Goal: Check status: Check status

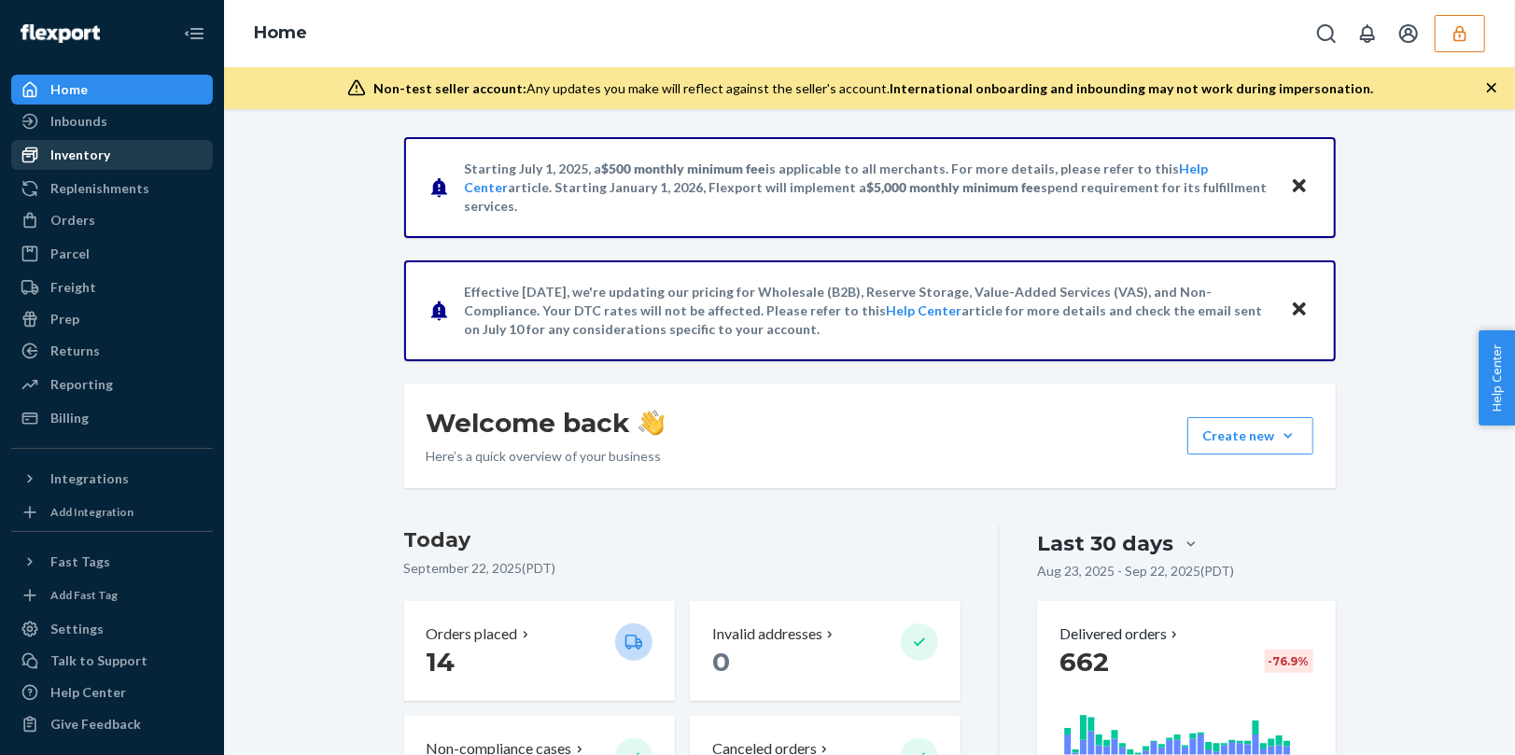
click at [152, 153] on div "Inventory" at bounding box center [112, 155] width 198 height 26
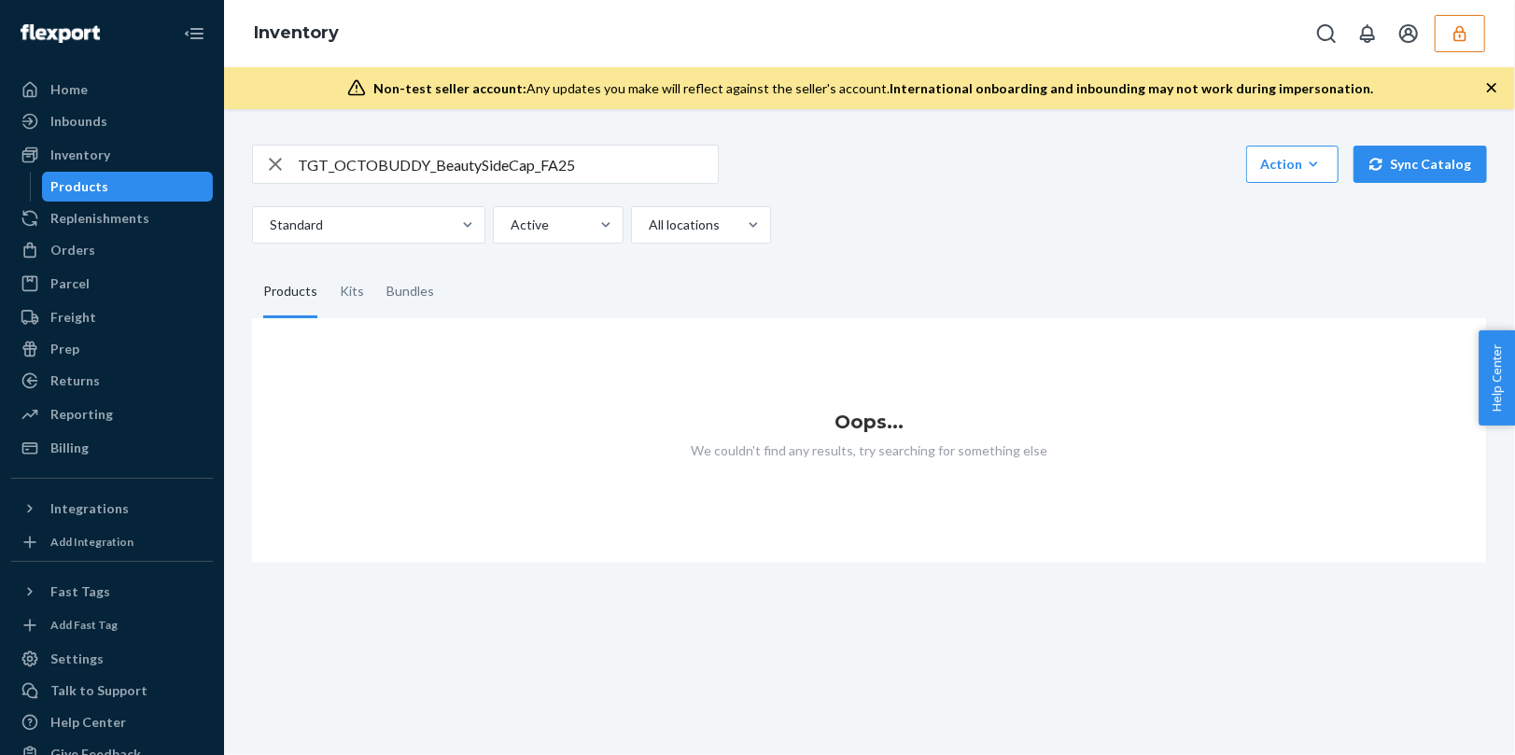
click at [144, 172] on link "Products" at bounding box center [128, 187] width 172 height 30
click at [642, 158] on input "TGT_OCTOBUDDY_BeautySideCap_FA25" at bounding box center [508, 164] width 420 height 37
type input "TGT_OCTOBUDDY_BeautySideCap"
click at [574, 175] on input "TGT_OCTOBUDDY_BeautySideCap" at bounding box center [508, 164] width 420 height 37
click at [1466, 38] on icon "button" at bounding box center [1460, 33] width 19 height 19
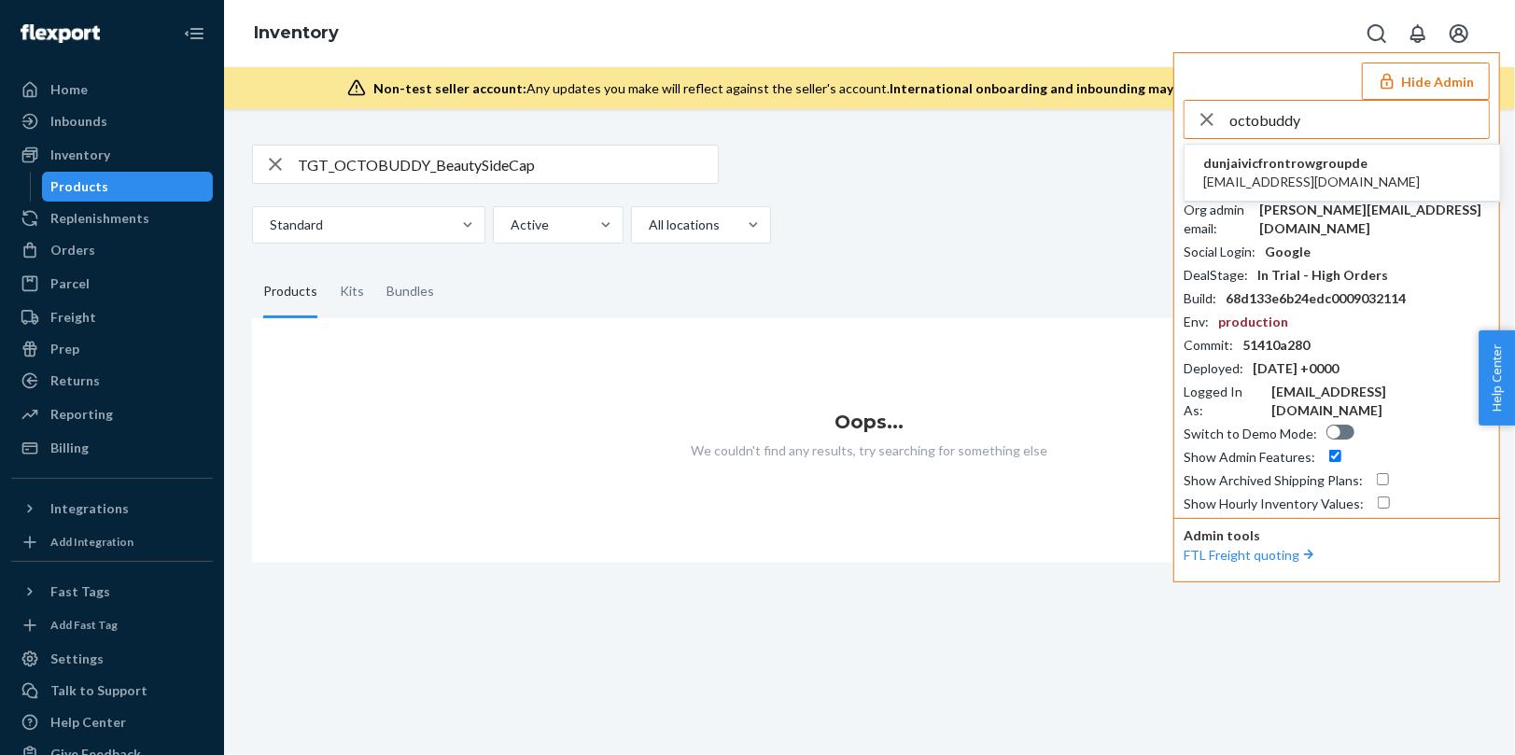
type input "octobuddy"
click at [1352, 161] on span "dunjaivicfrontrowgroupde" at bounding box center [1311, 163] width 217 height 19
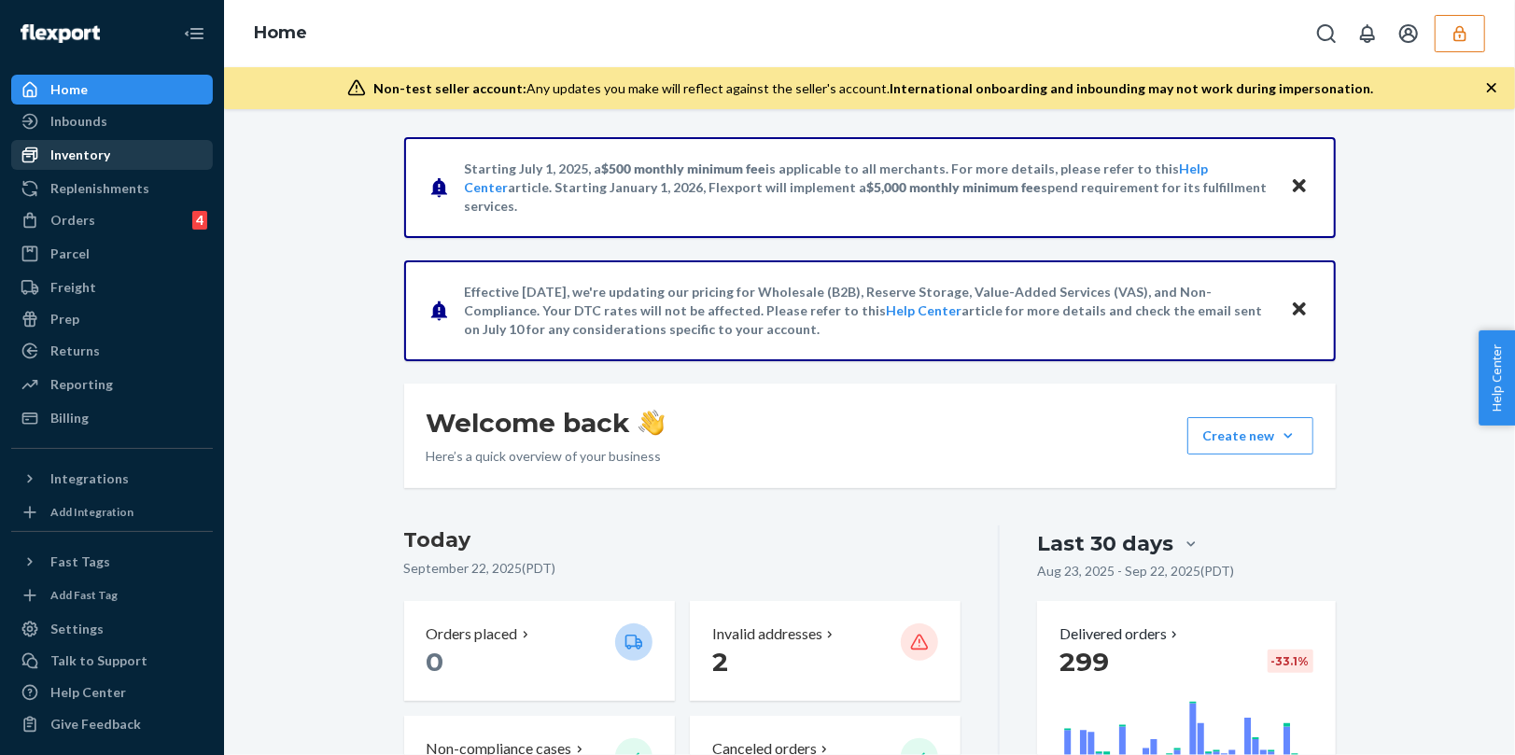
click at [77, 148] on div "Inventory" at bounding box center [80, 155] width 60 height 19
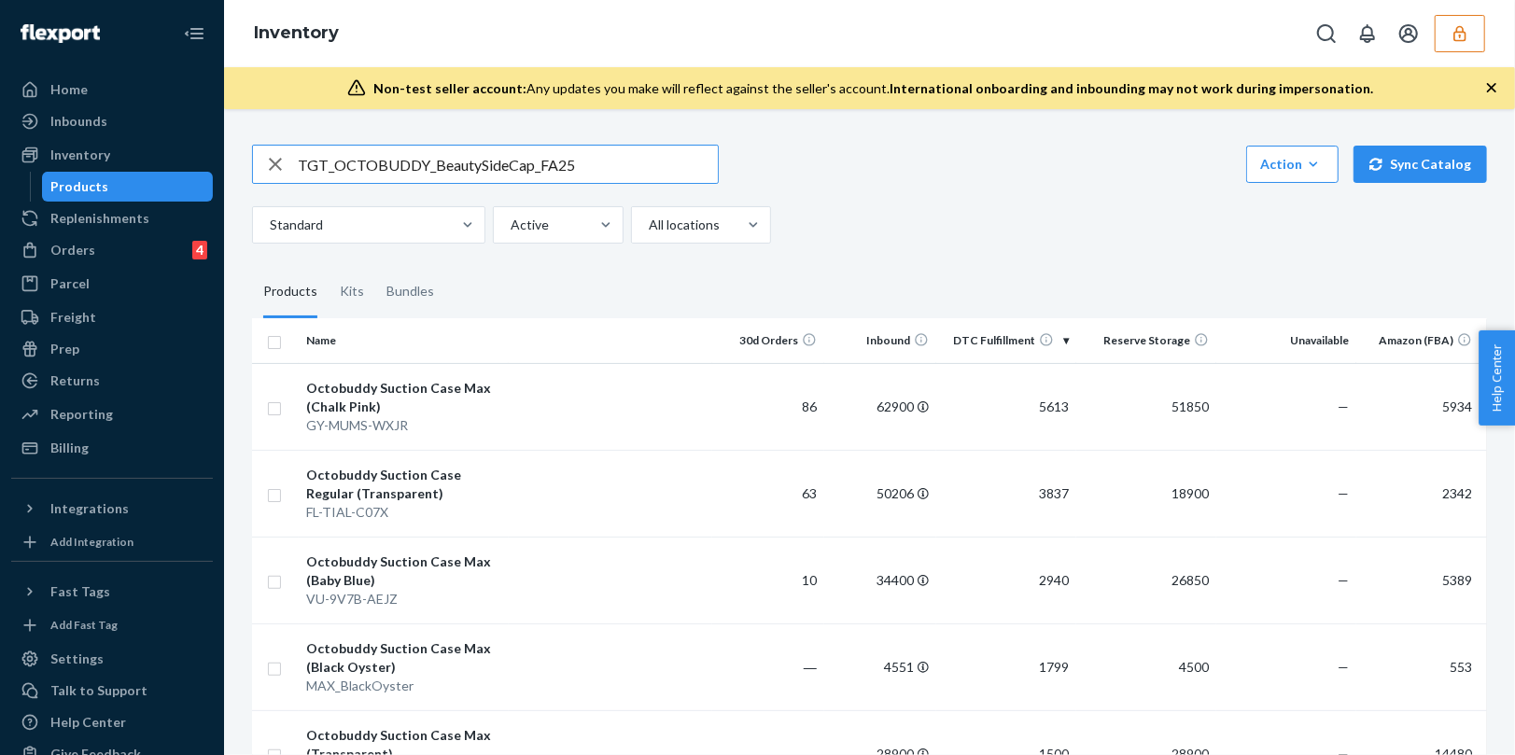
type input "TGT_OCTOBUDDY_BeautySideCap_FA25"
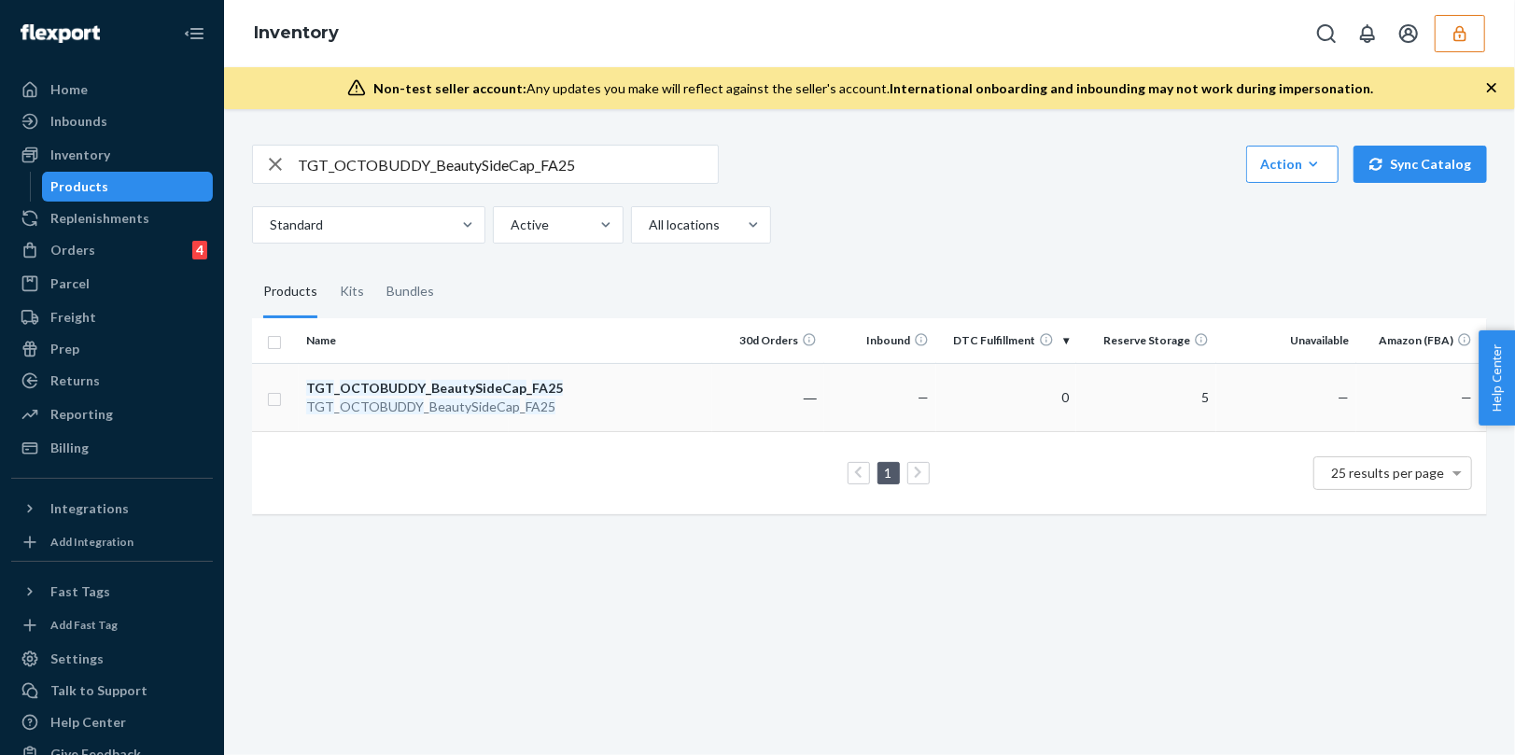
click at [606, 404] on td at bounding box center [610, 397] width 203 height 68
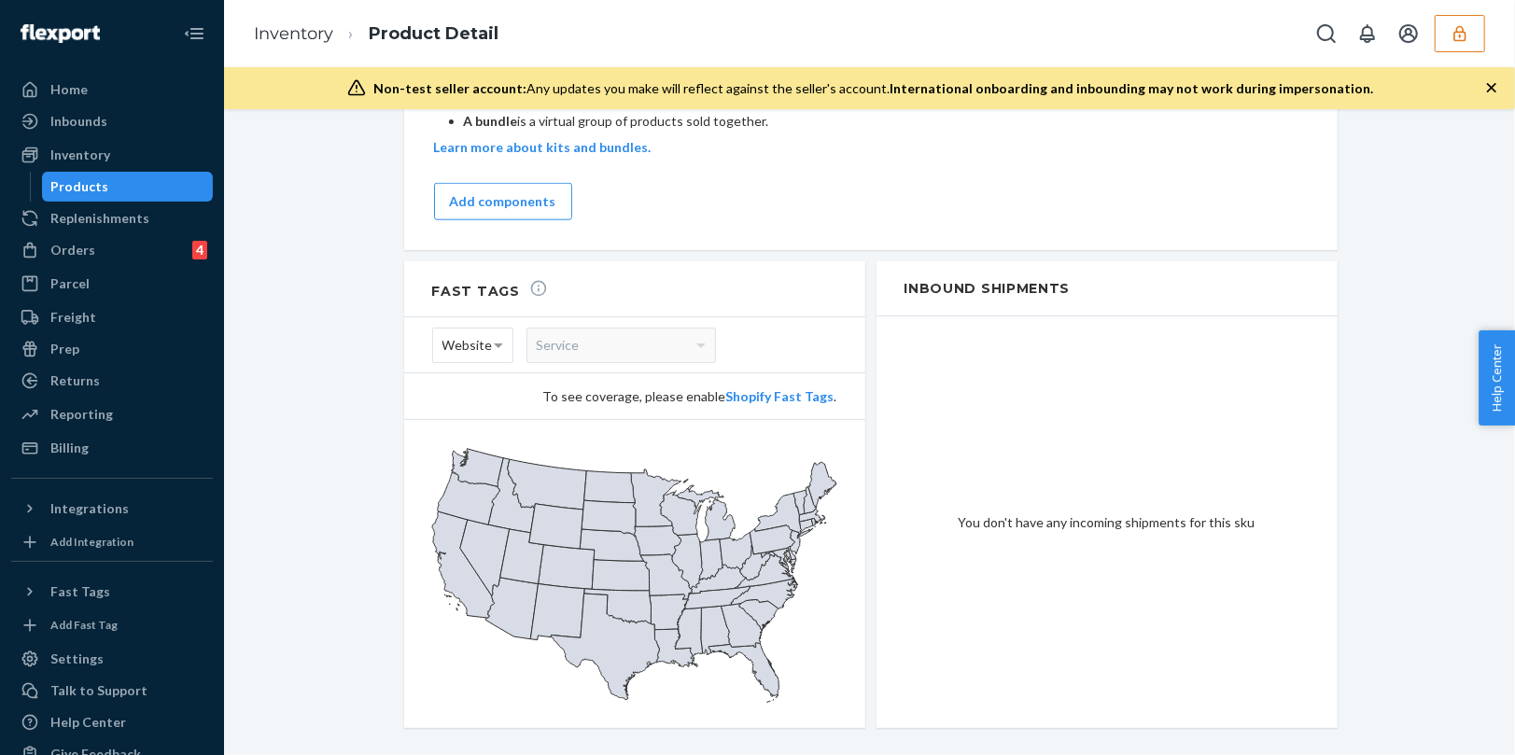
scroll to position [1249, 0]
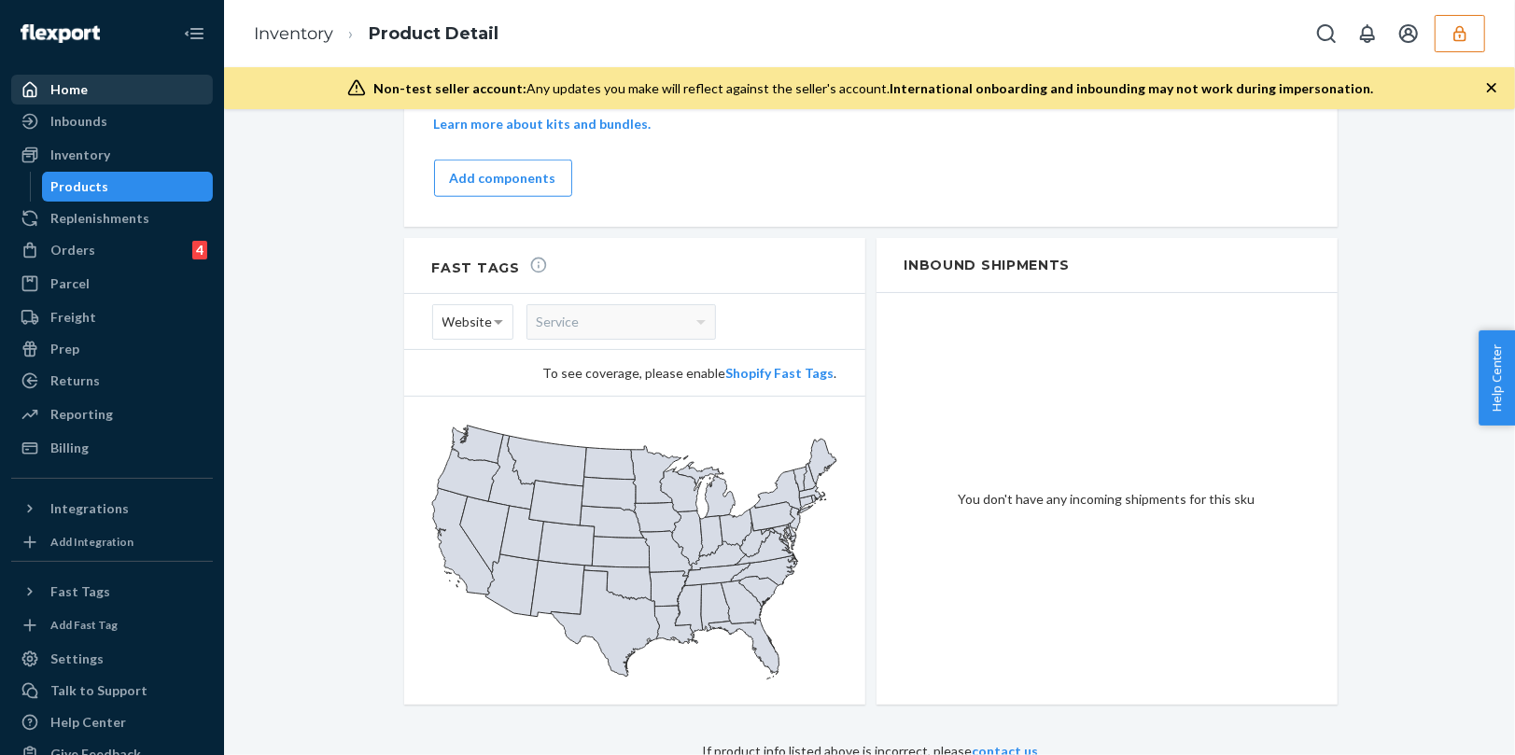
click at [105, 77] on div "Home" at bounding box center [112, 90] width 198 height 26
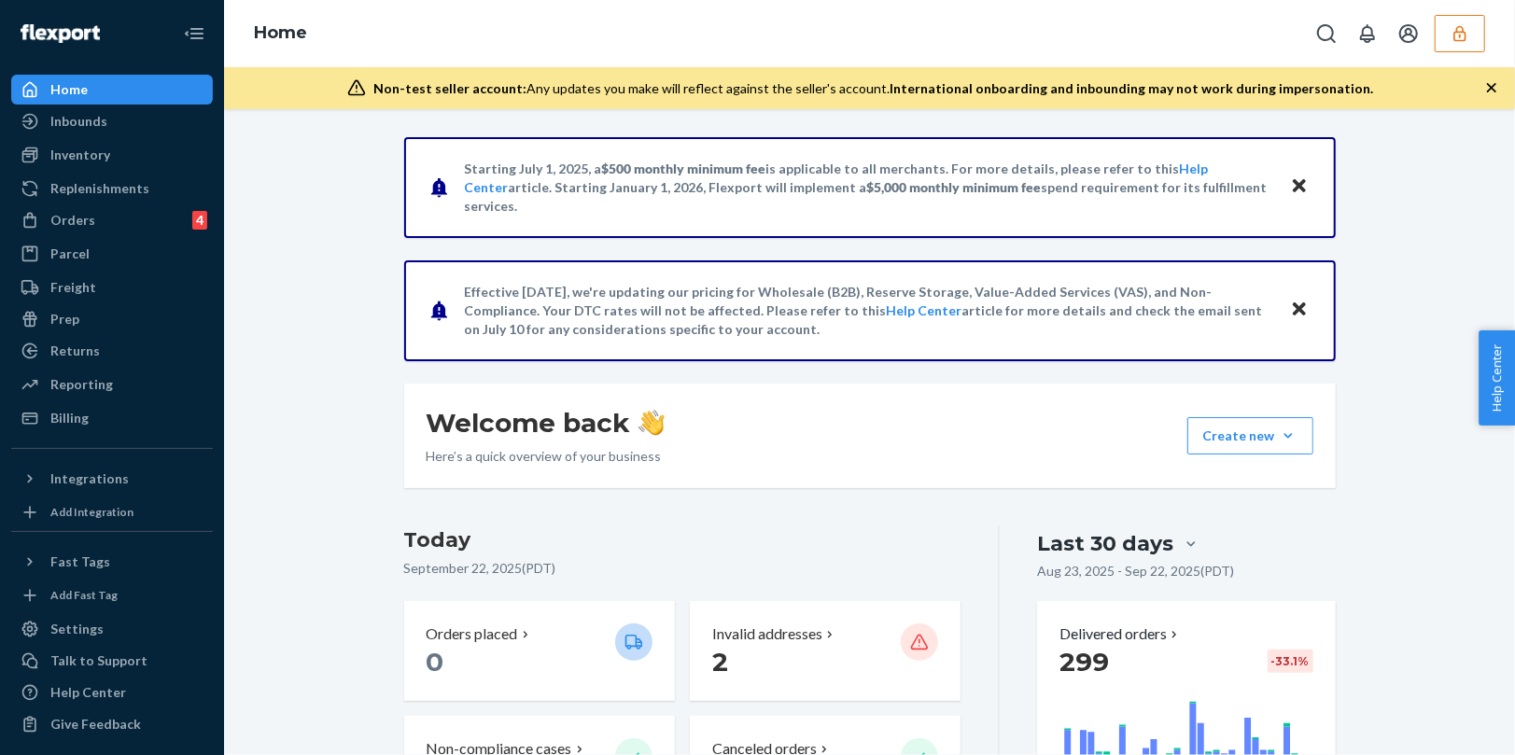
click at [1452, 39] on icon "button" at bounding box center [1460, 33] width 19 height 19
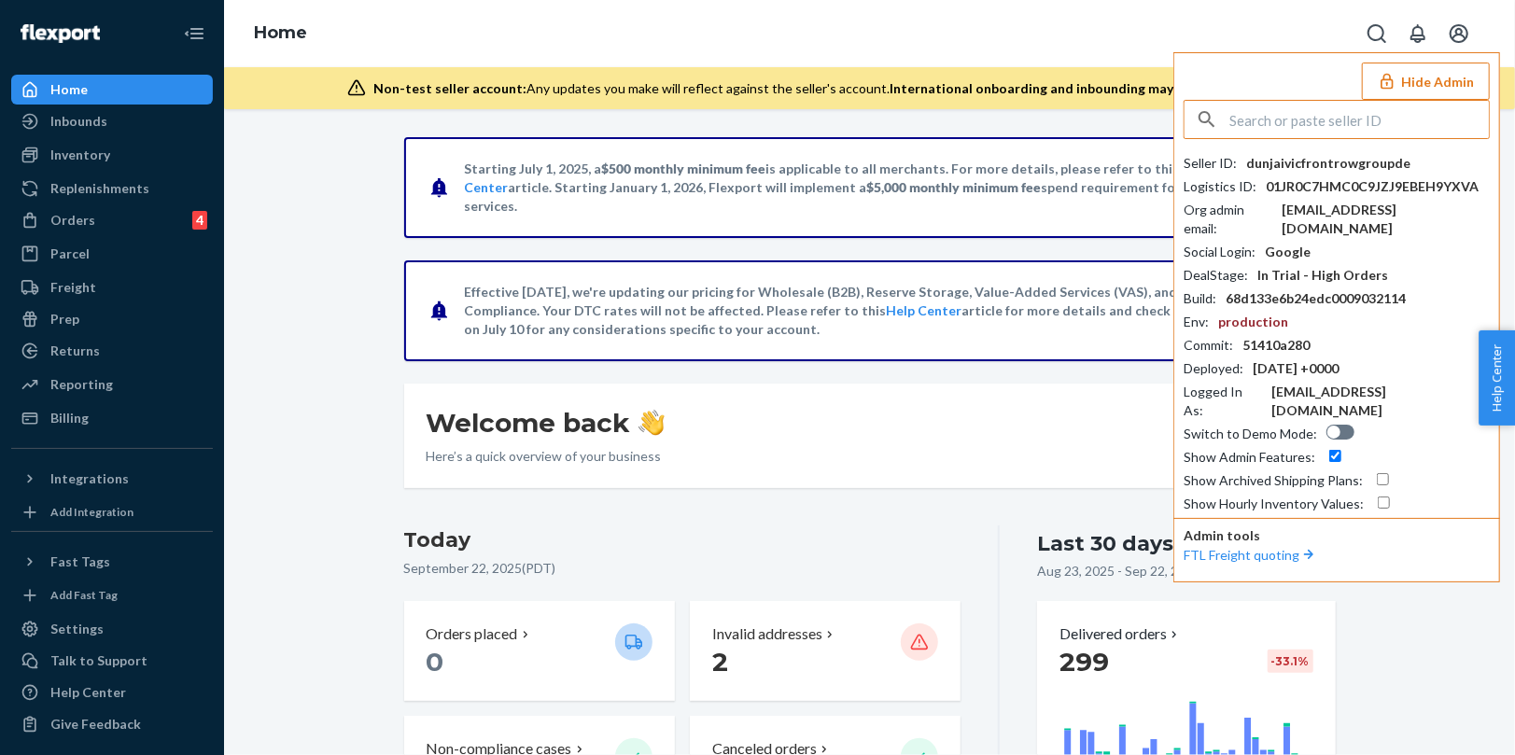
click at [817, 539] on h3 "Today" at bounding box center [682, 541] width 557 height 30
click at [1339, 125] on input "text" at bounding box center [1358, 119] width 259 height 37
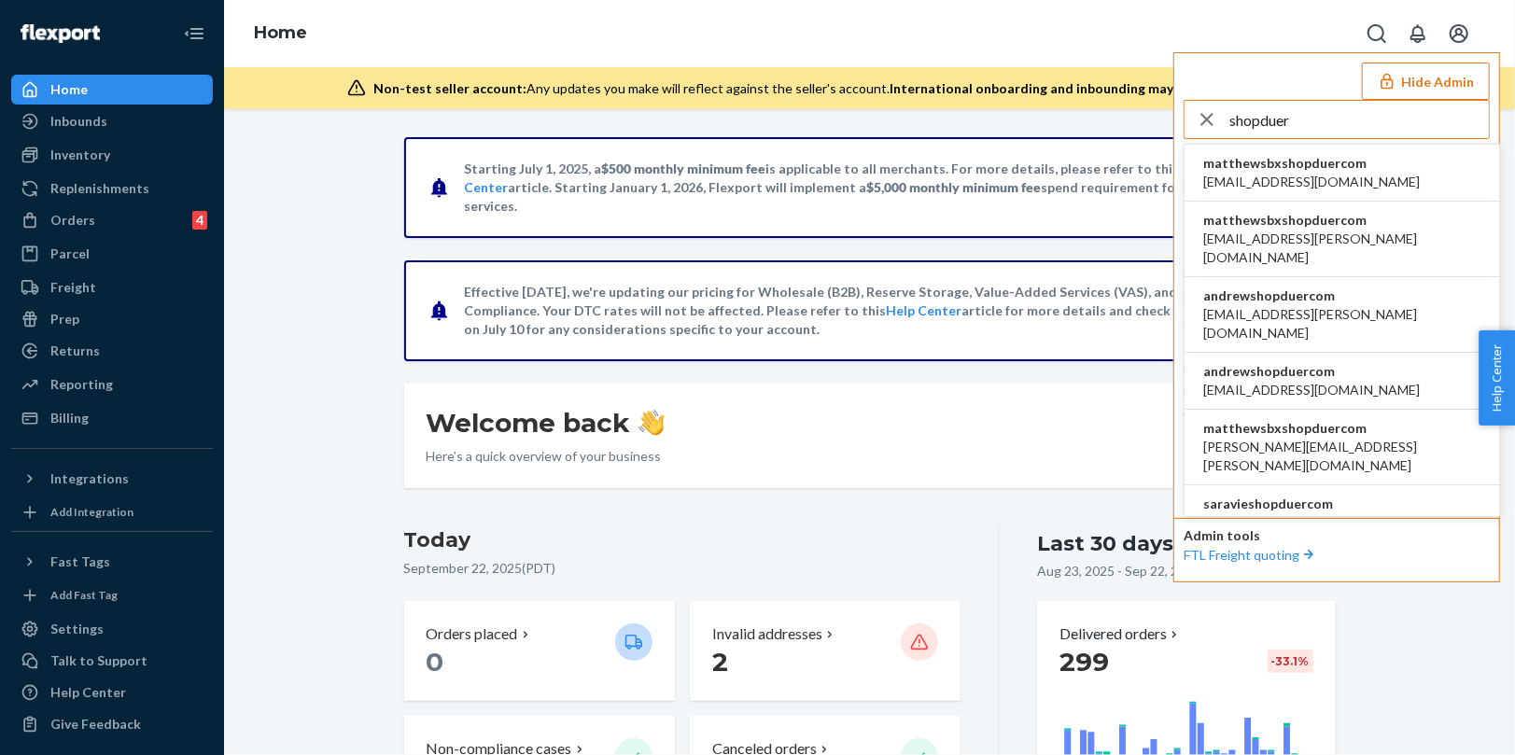
type input "shopduer"
click at [1255, 305] on span "ammar.shabbir@shopduer.com" at bounding box center [1342, 323] width 278 height 37
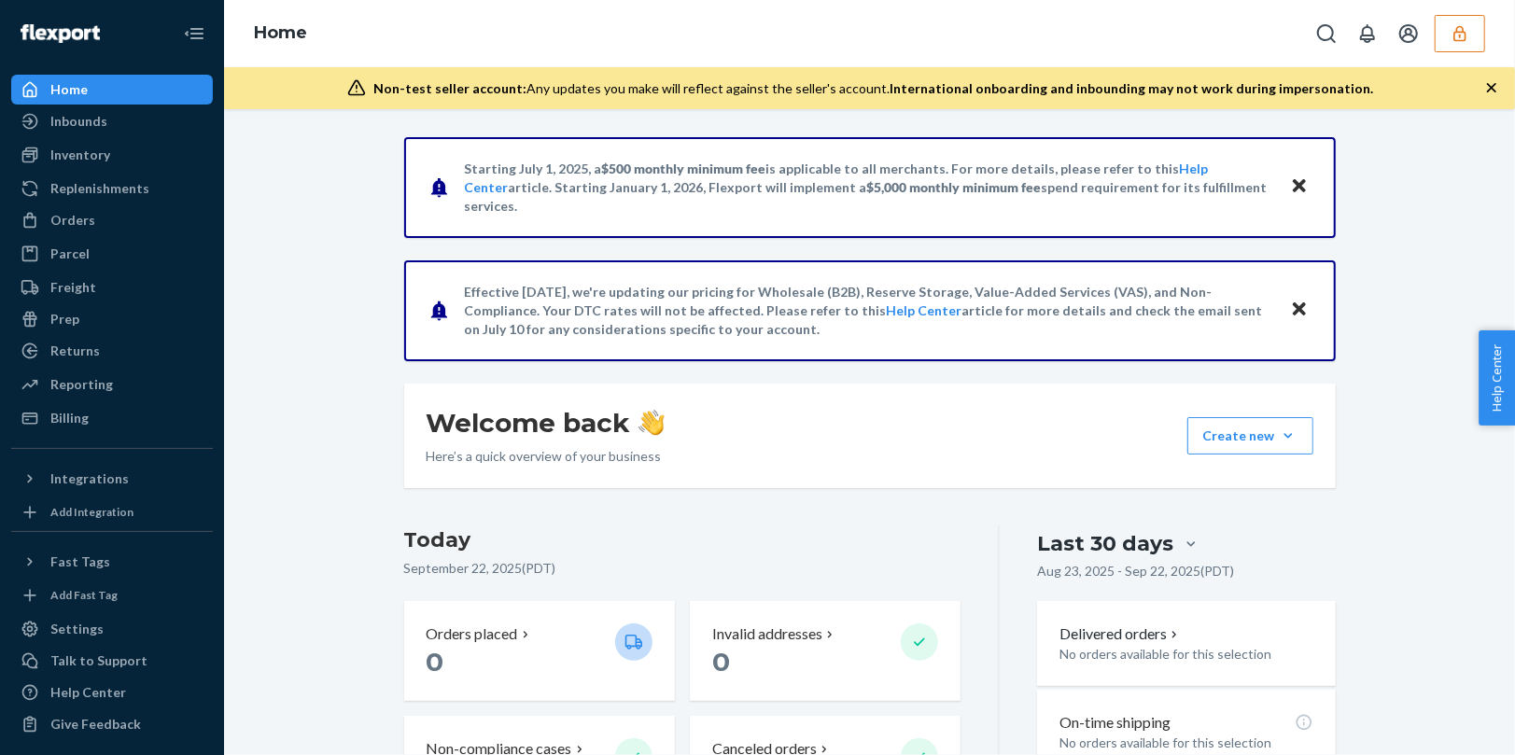
click at [1451, 35] on icon "button" at bounding box center [1460, 33] width 19 height 19
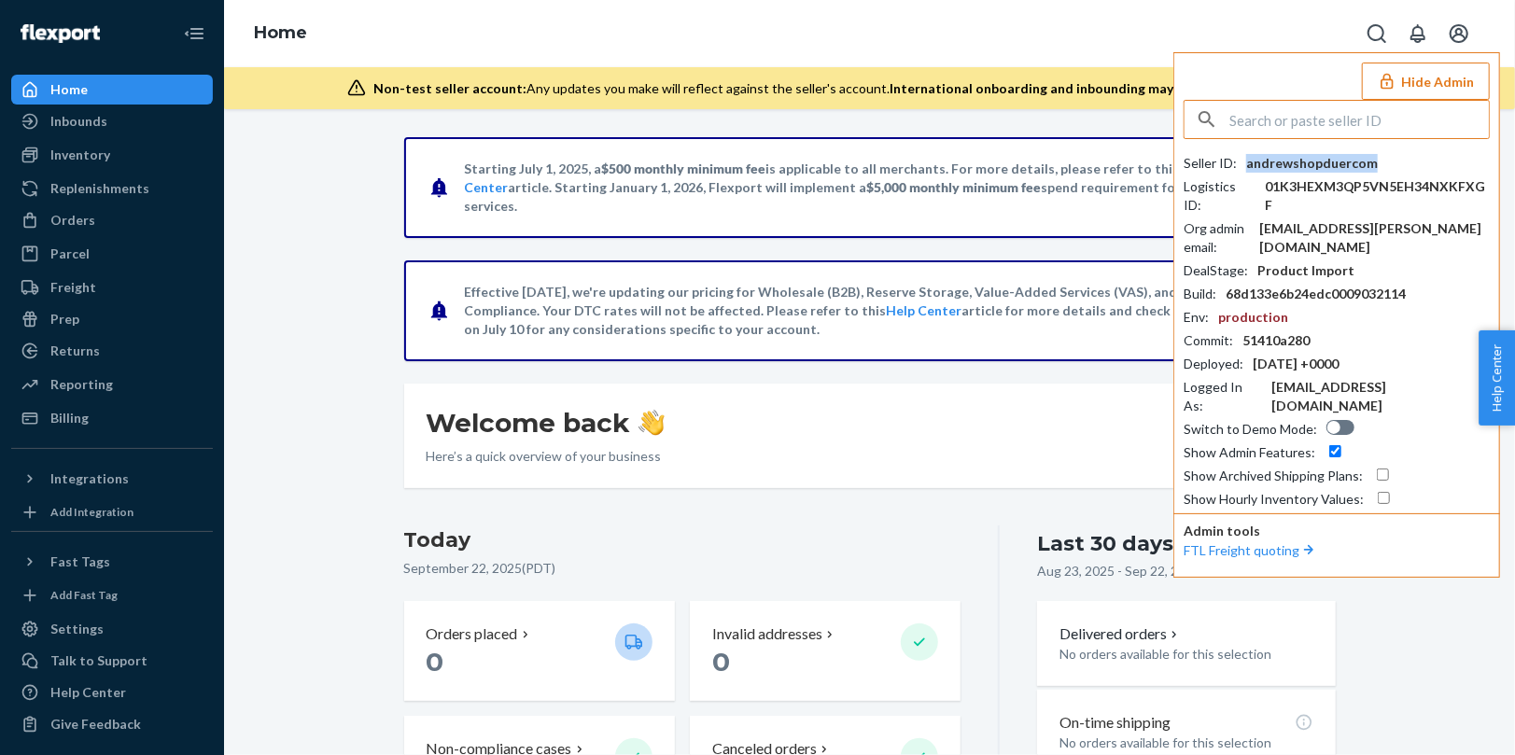
click at [1290, 160] on div "andrewshopduercom" at bounding box center [1312, 163] width 132 height 19
click at [1322, 120] on input "text" at bounding box center [1358, 119] width 259 height 37
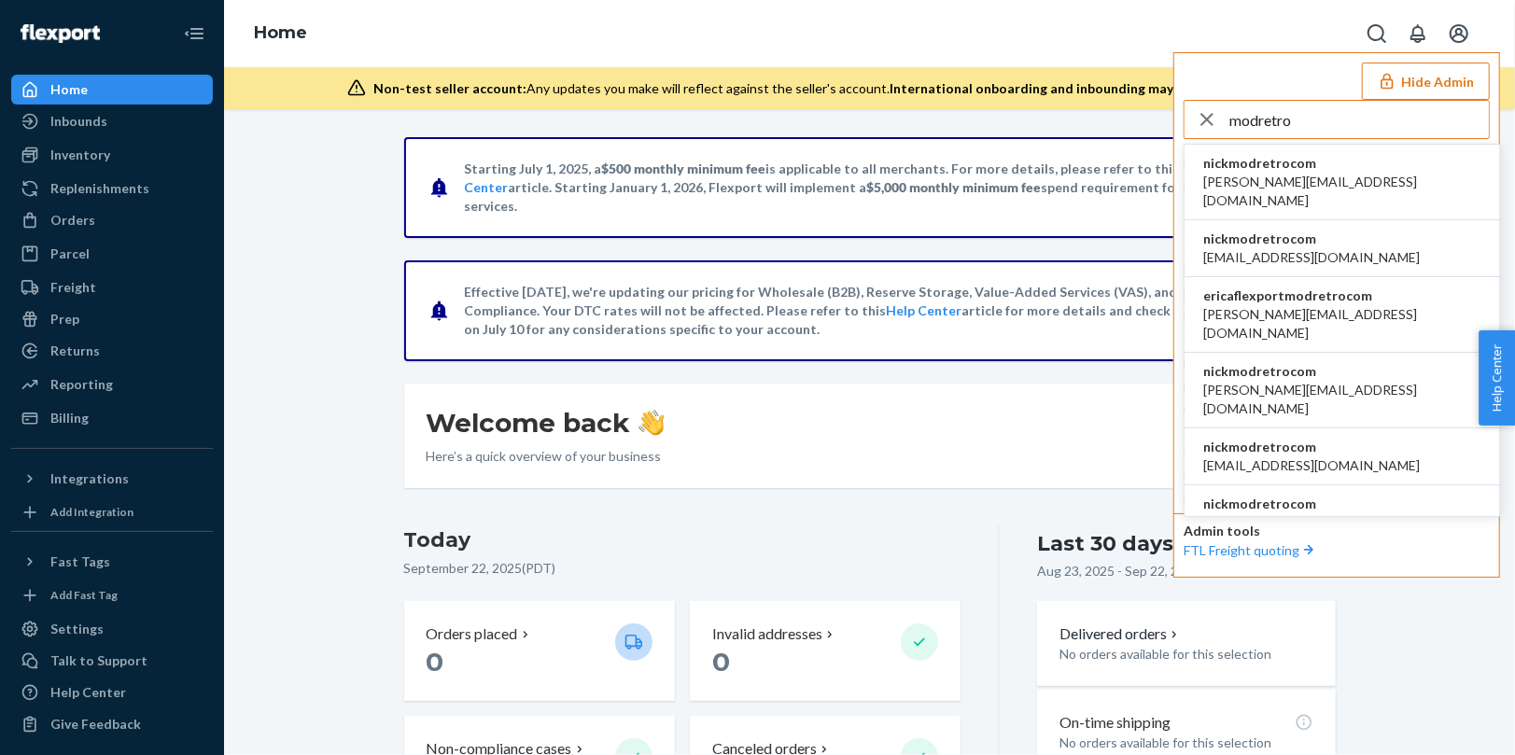
type input "modretro"
click at [1311, 165] on span "nickmodretrocom" at bounding box center [1342, 163] width 278 height 19
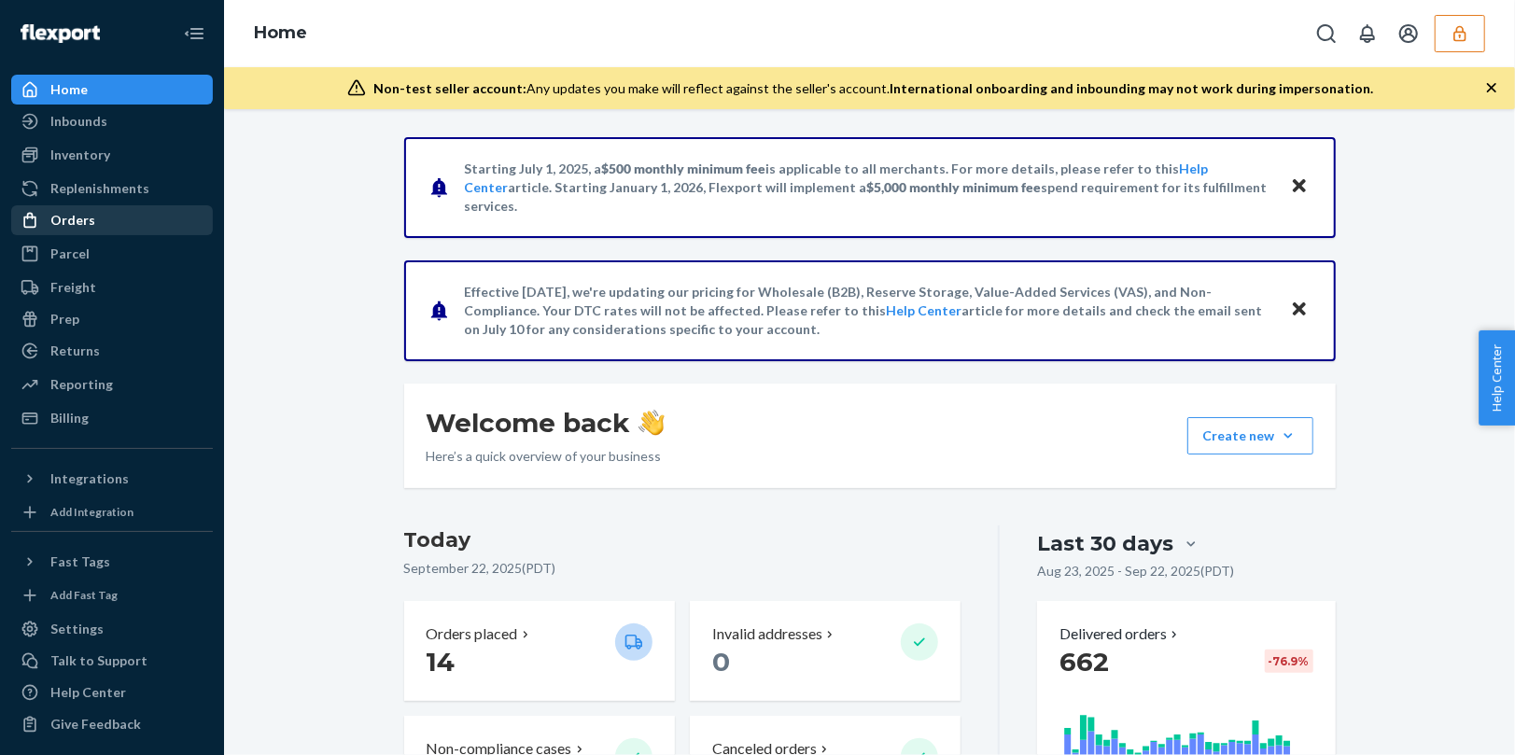
click at [72, 219] on div "Orders" at bounding box center [72, 220] width 45 height 19
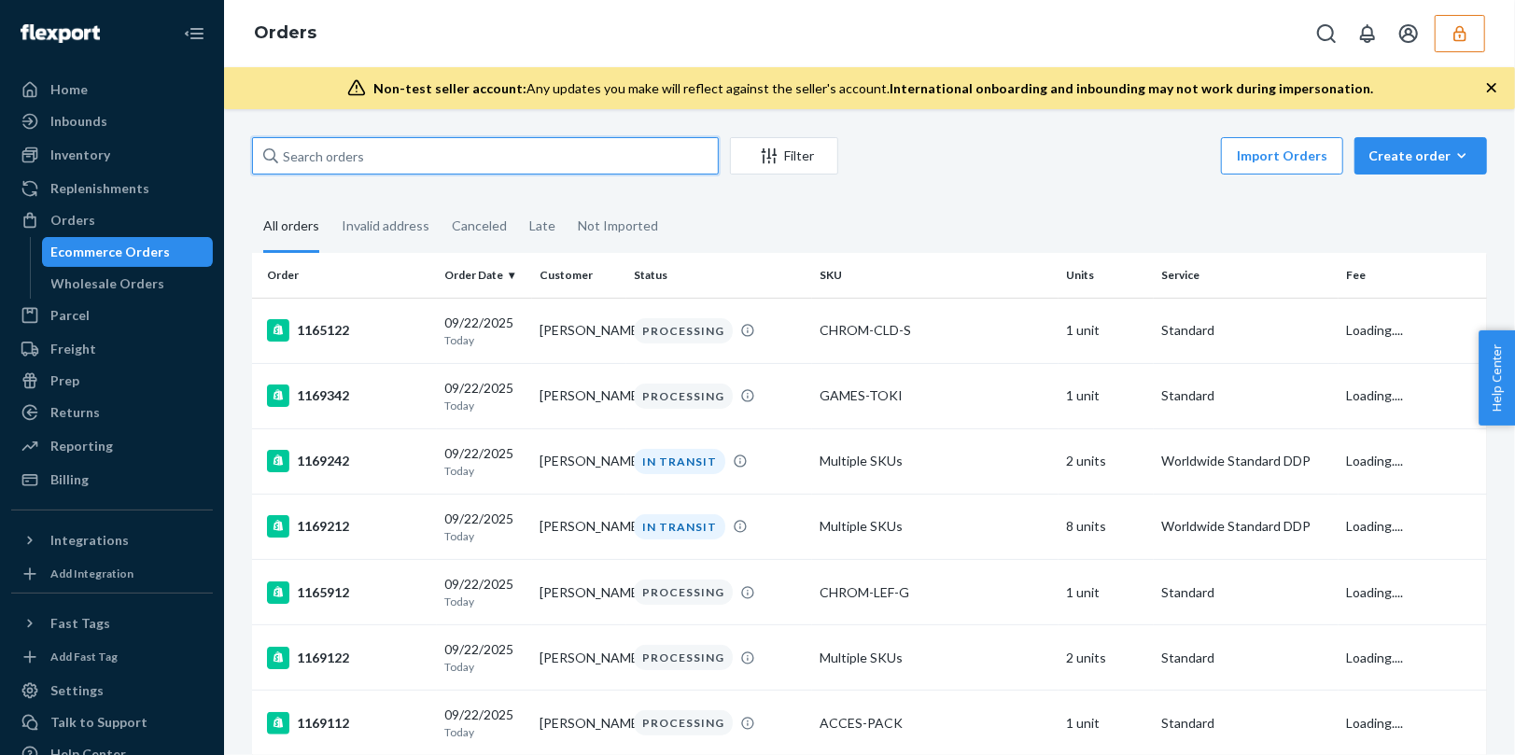
click at [366, 138] on input "text" at bounding box center [485, 155] width 467 height 37
paste input "1166102"
type input "1166102"
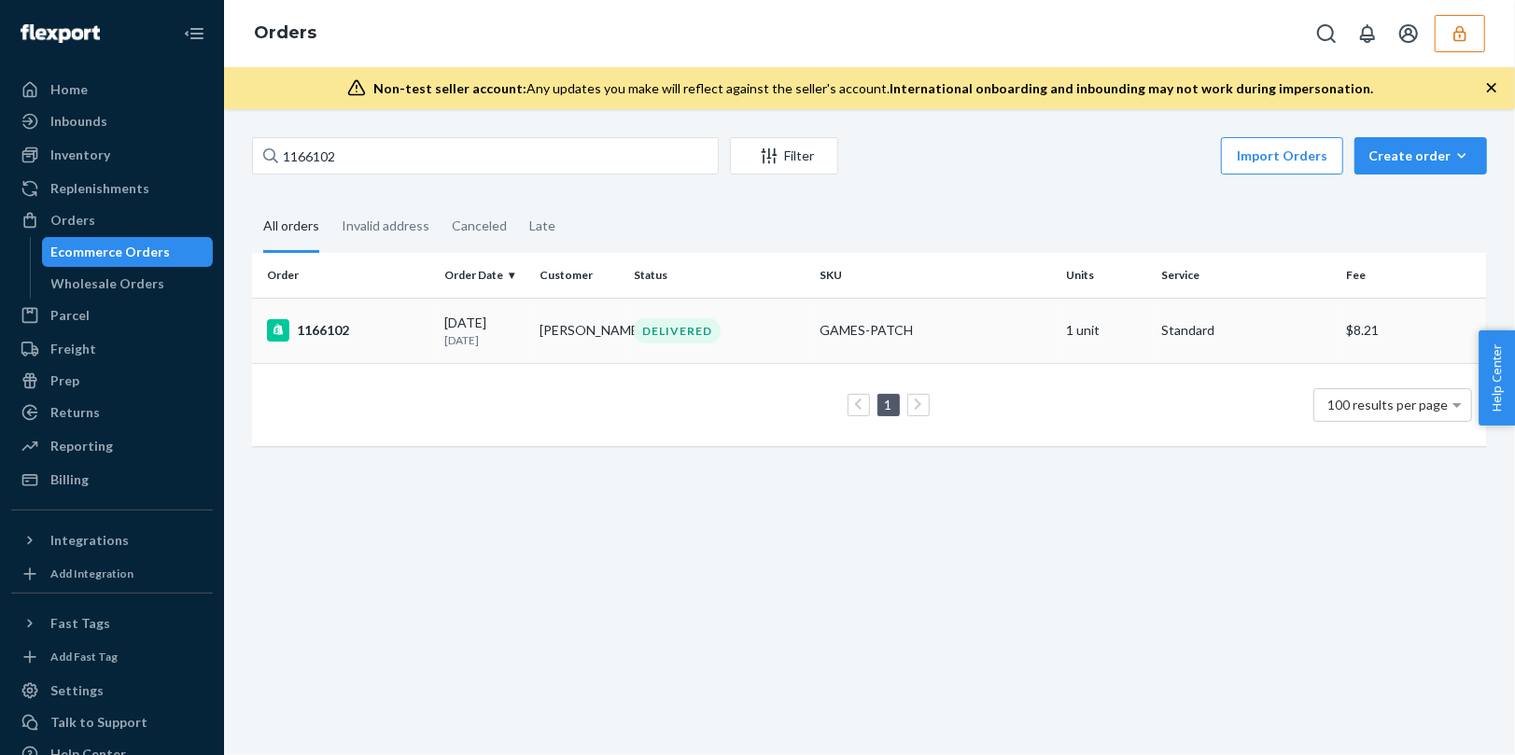
click at [406, 340] on div "1166102" at bounding box center [348, 330] width 162 height 22
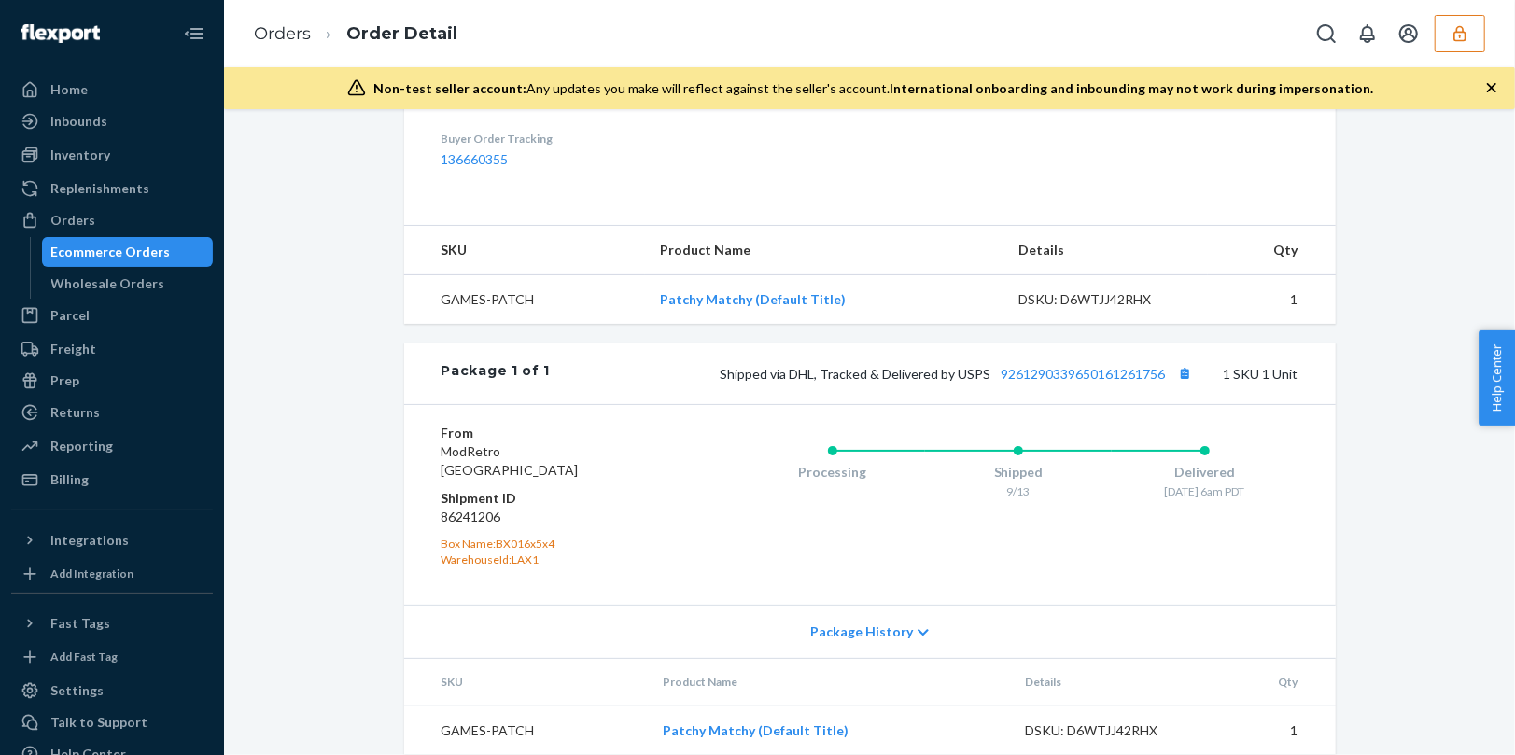
scroll to position [635, 0]
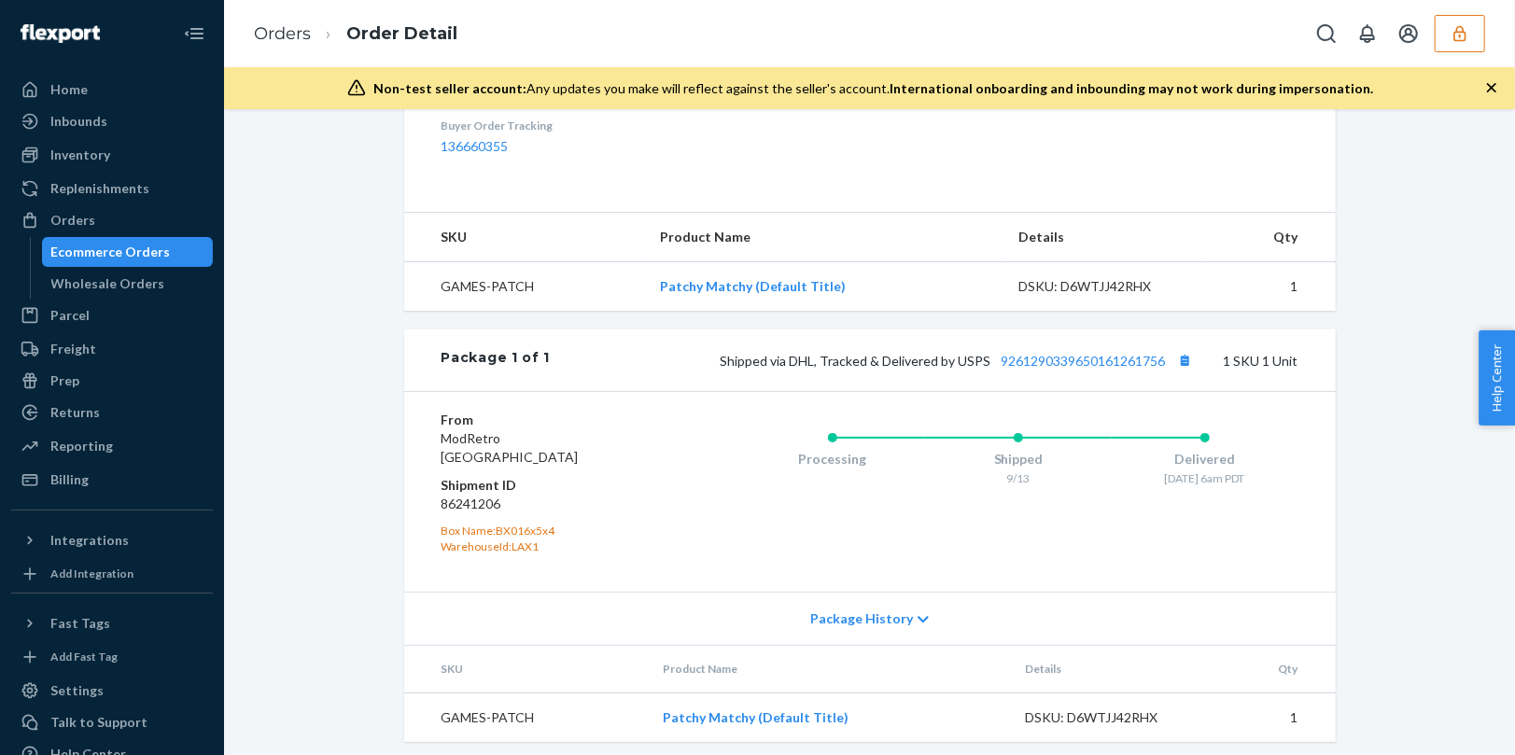
click at [465, 513] on dd "86241206" at bounding box center [553, 504] width 223 height 19
copy dd "86241206"
click at [138, 258] on div "Ecommerce Orders" at bounding box center [110, 252] width 119 height 19
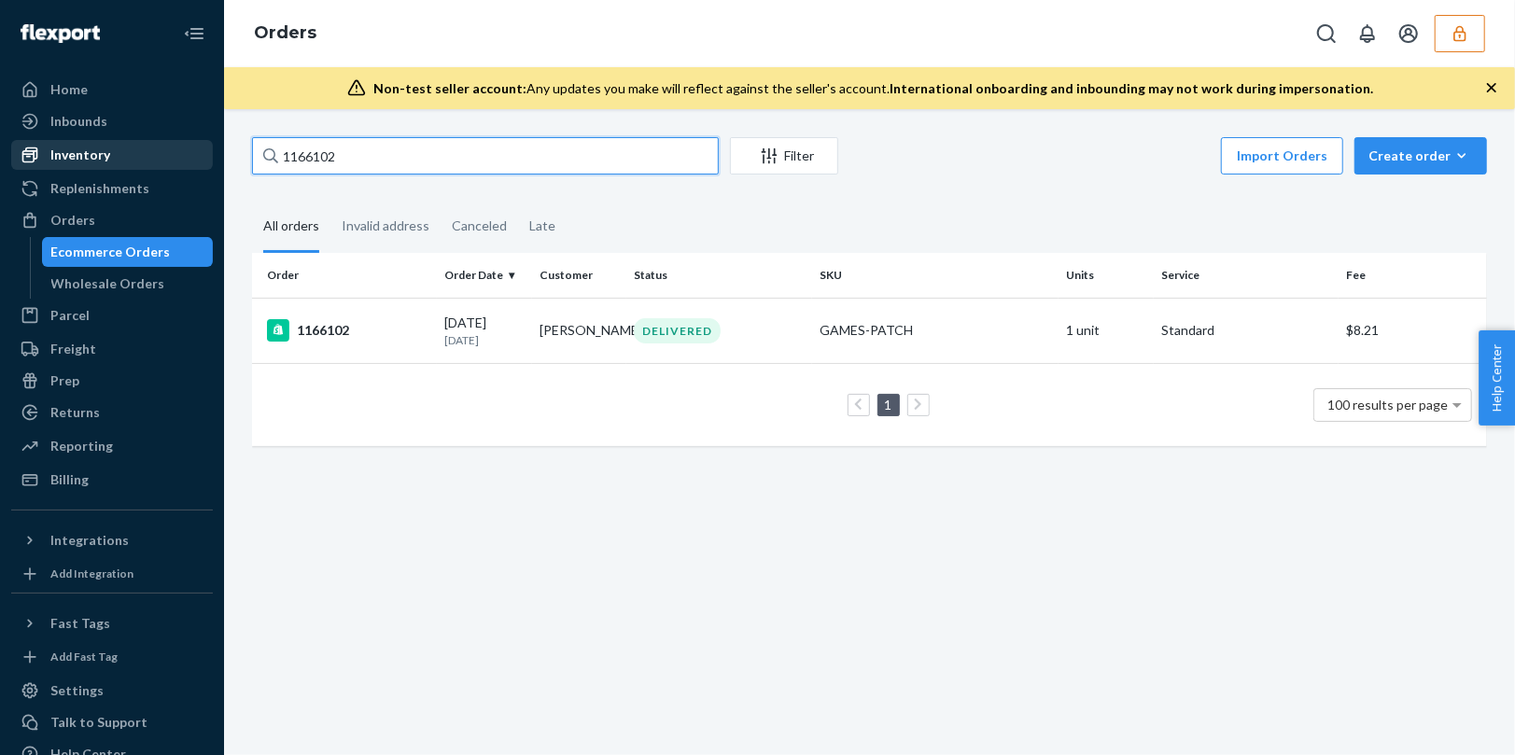
drag, startPoint x: 415, startPoint y: 158, endPoint x: 199, endPoint y: 142, distance: 217.1
click at [199, 142] on div "Home Inbounds Shipping Plans Problems Inventory Products Replenishments Orders …" at bounding box center [757, 377] width 1515 height 755
paste input "596"
type input "1165962"
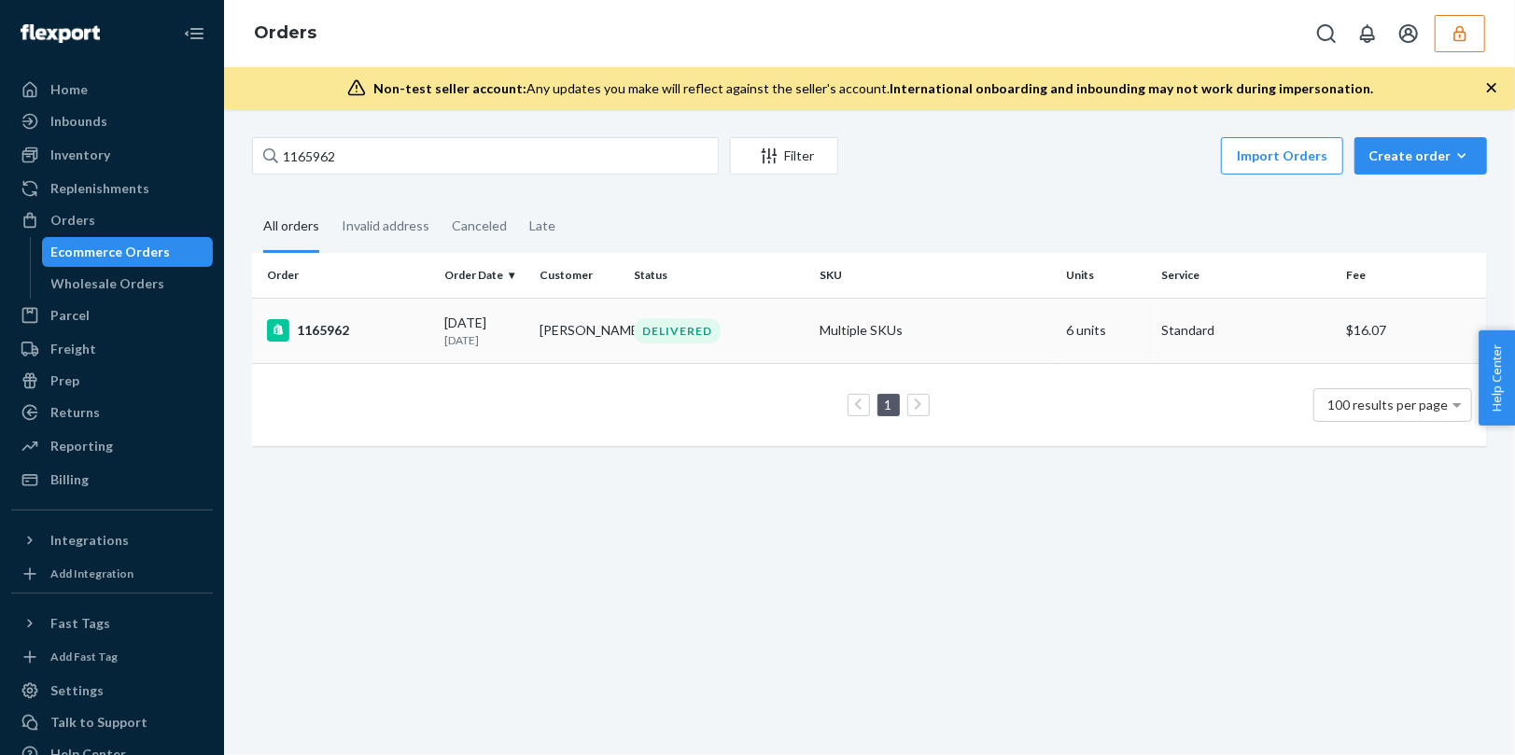
click at [385, 362] on td "1165962" at bounding box center [344, 330] width 185 height 65
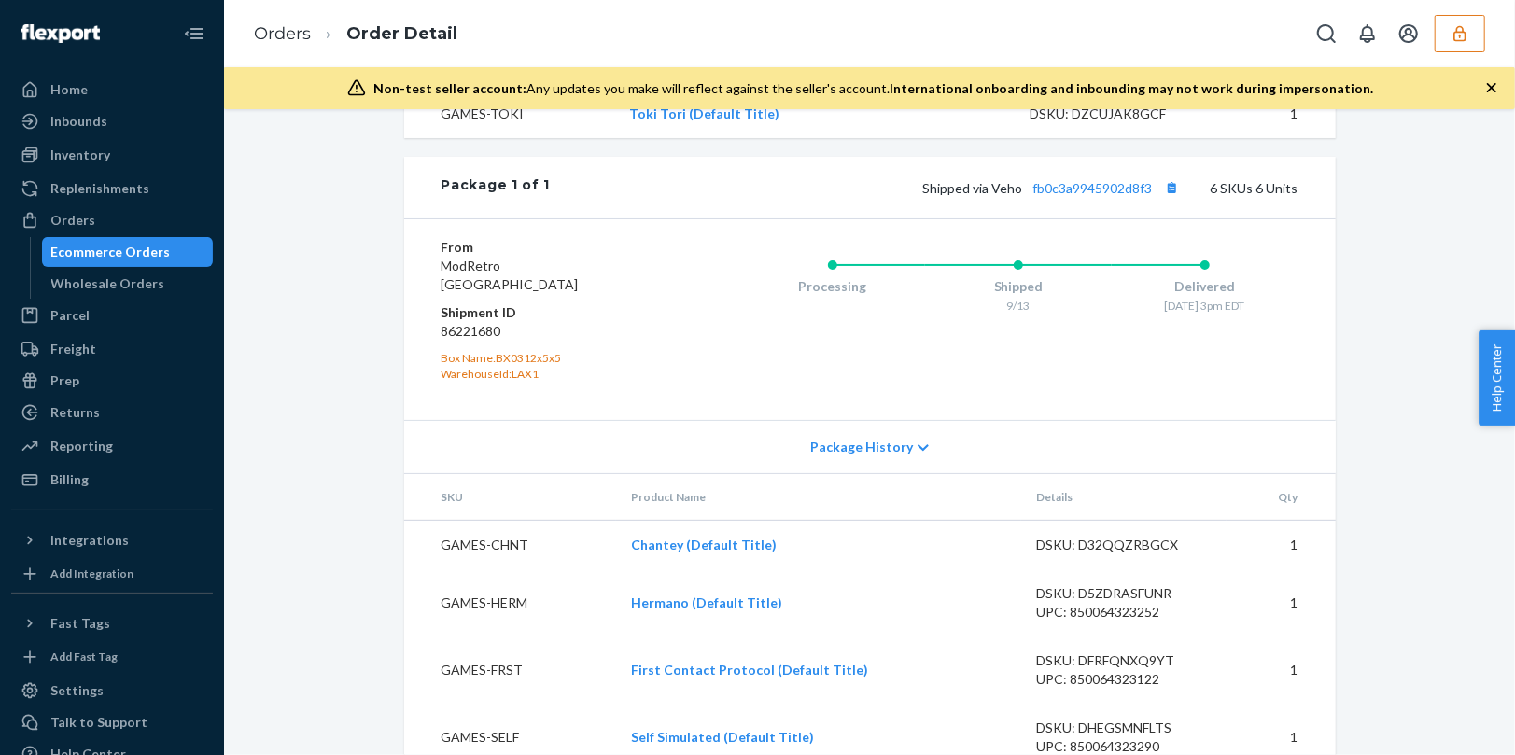
scroll to position [1052, 0]
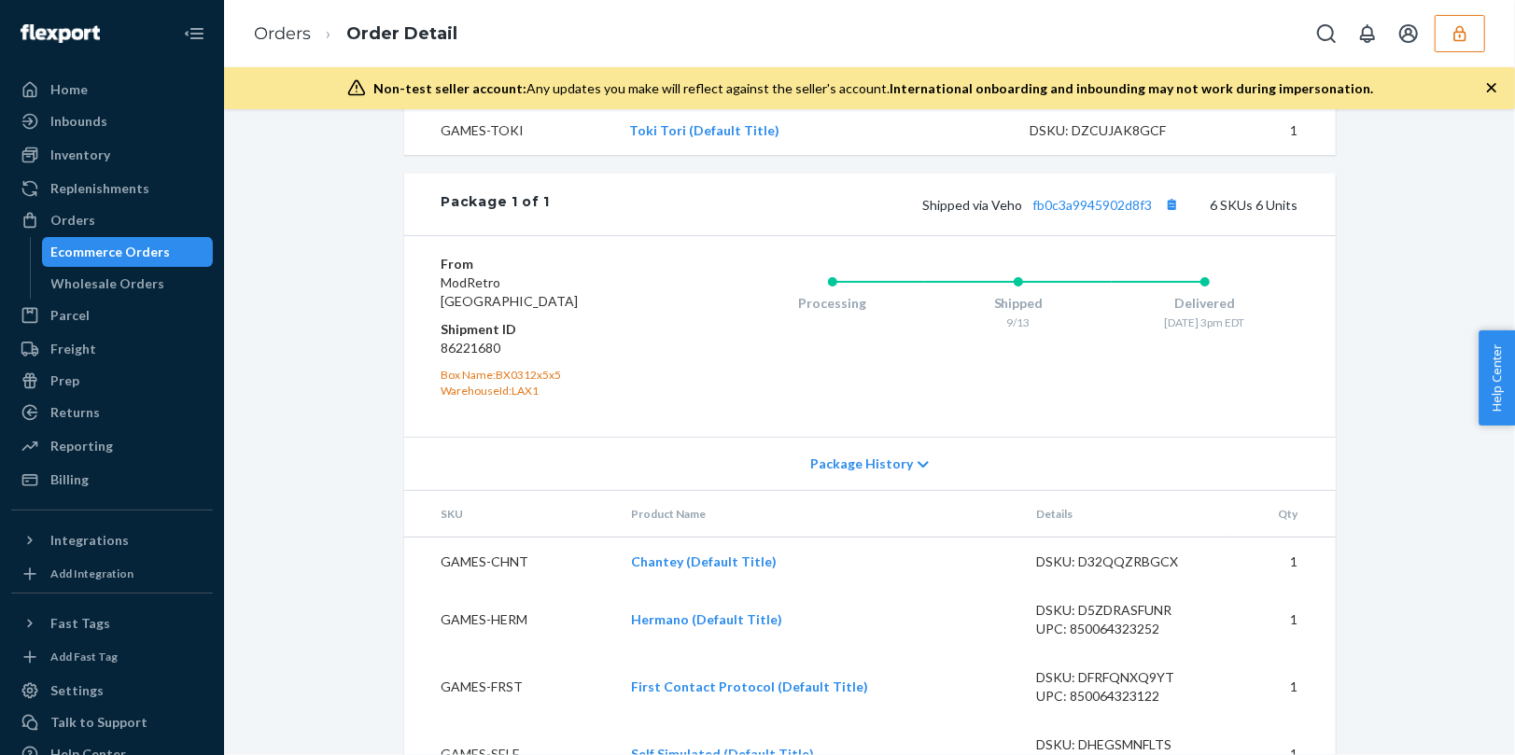
click at [478, 358] on dd "86221680" at bounding box center [553, 348] width 223 height 19
copy dd "86221680"
click at [603, 358] on dd "86221680" at bounding box center [553, 348] width 223 height 19
